Goal: Navigation & Orientation: Find specific page/section

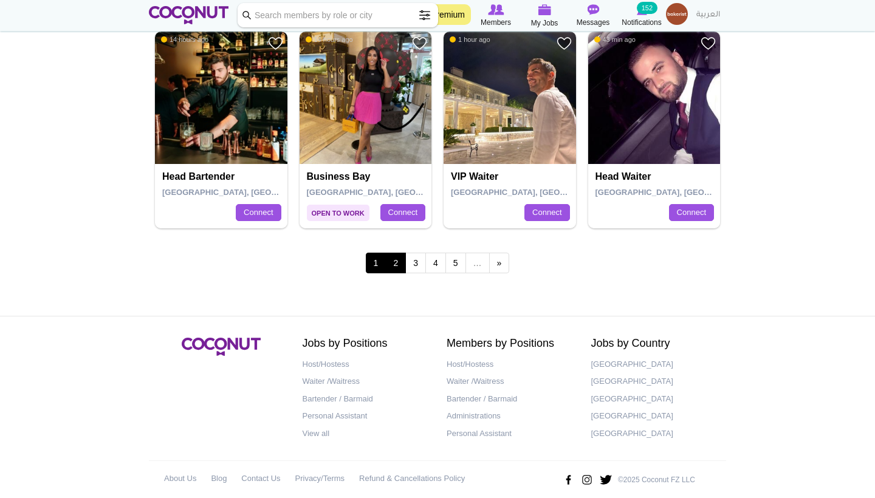
scroll to position [2126, 0]
click at [399, 255] on link "2" at bounding box center [395, 263] width 21 height 21
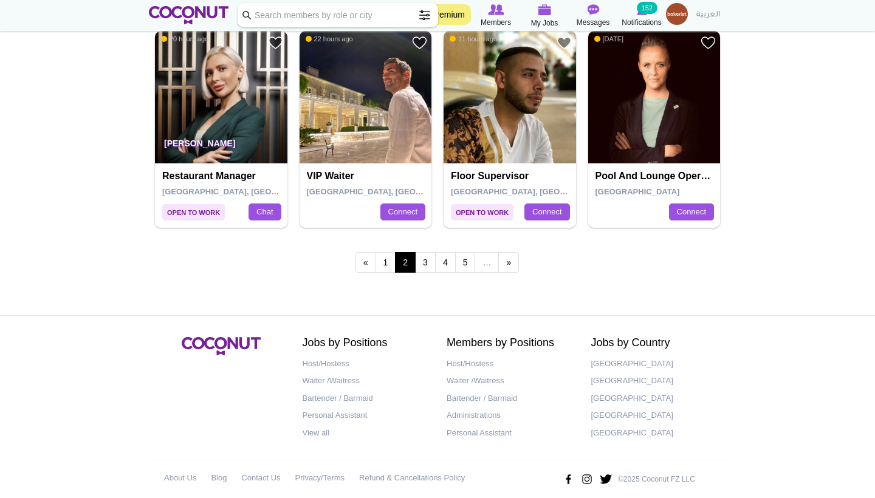
scroll to position [2126, 0]
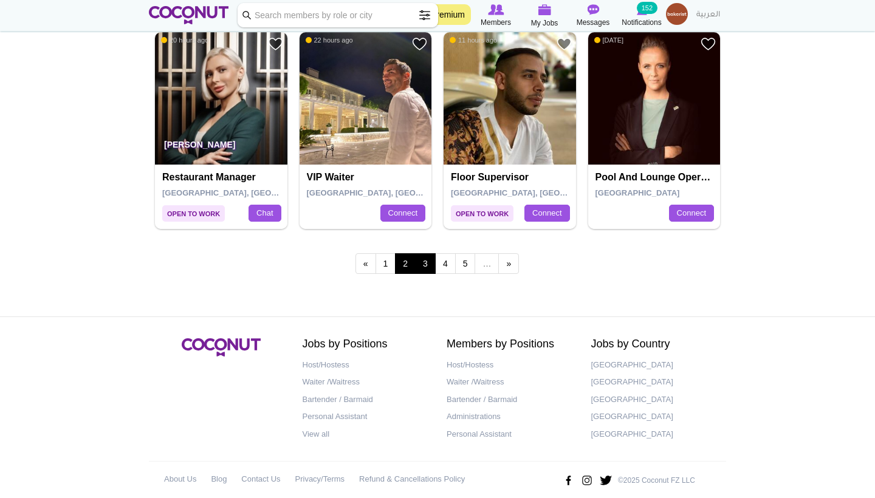
click at [428, 256] on link "3" at bounding box center [425, 263] width 21 height 21
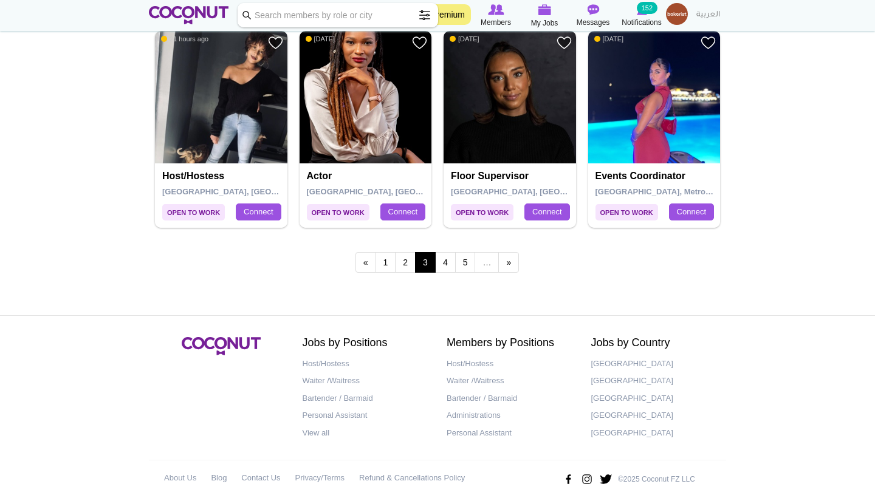
scroll to position [2126, 0]
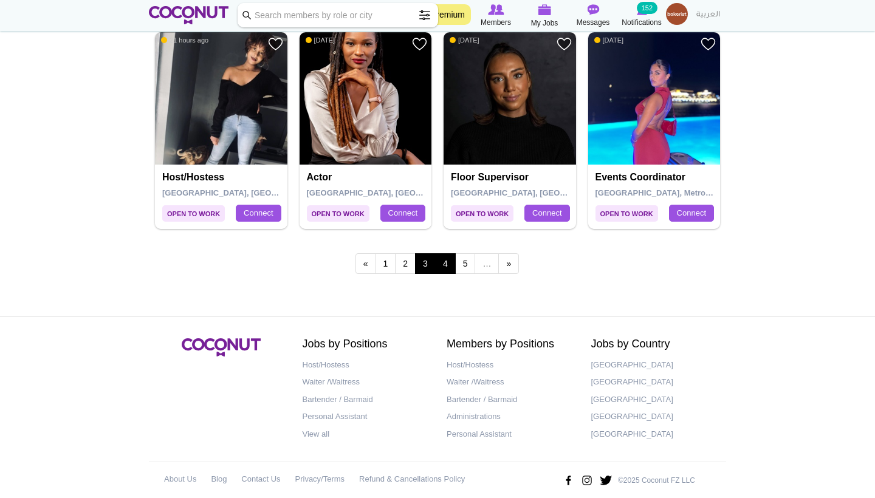
click at [448, 253] on link "4" at bounding box center [445, 263] width 21 height 21
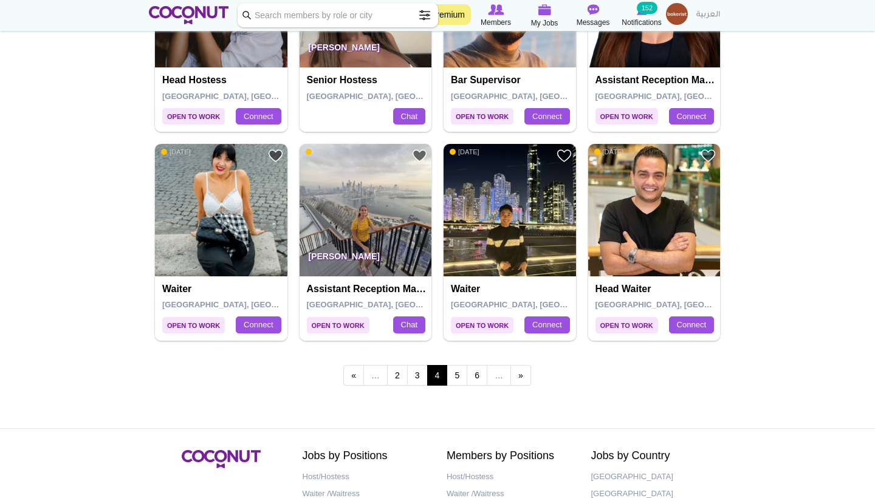
scroll to position [2087, 0]
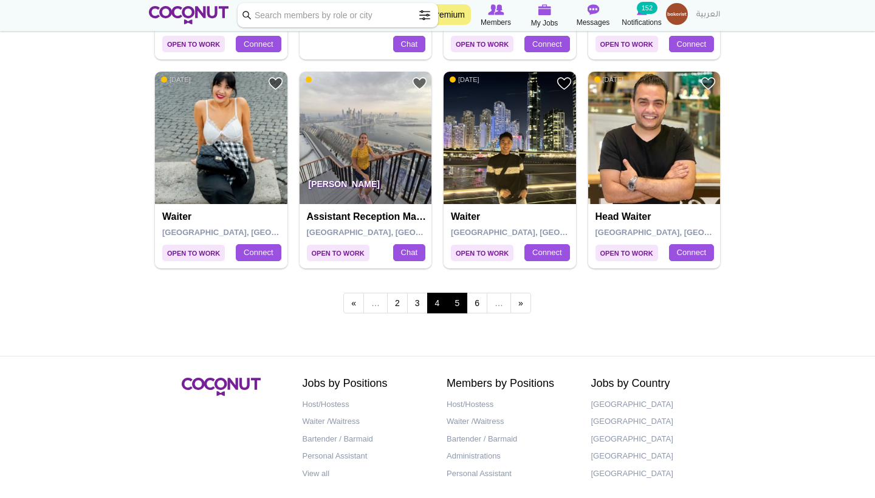
click at [457, 295] on link "5" at bounding box center [456, 303] width 21 height 21
